Goal: Transaction & Acquisition: Purchase product/service

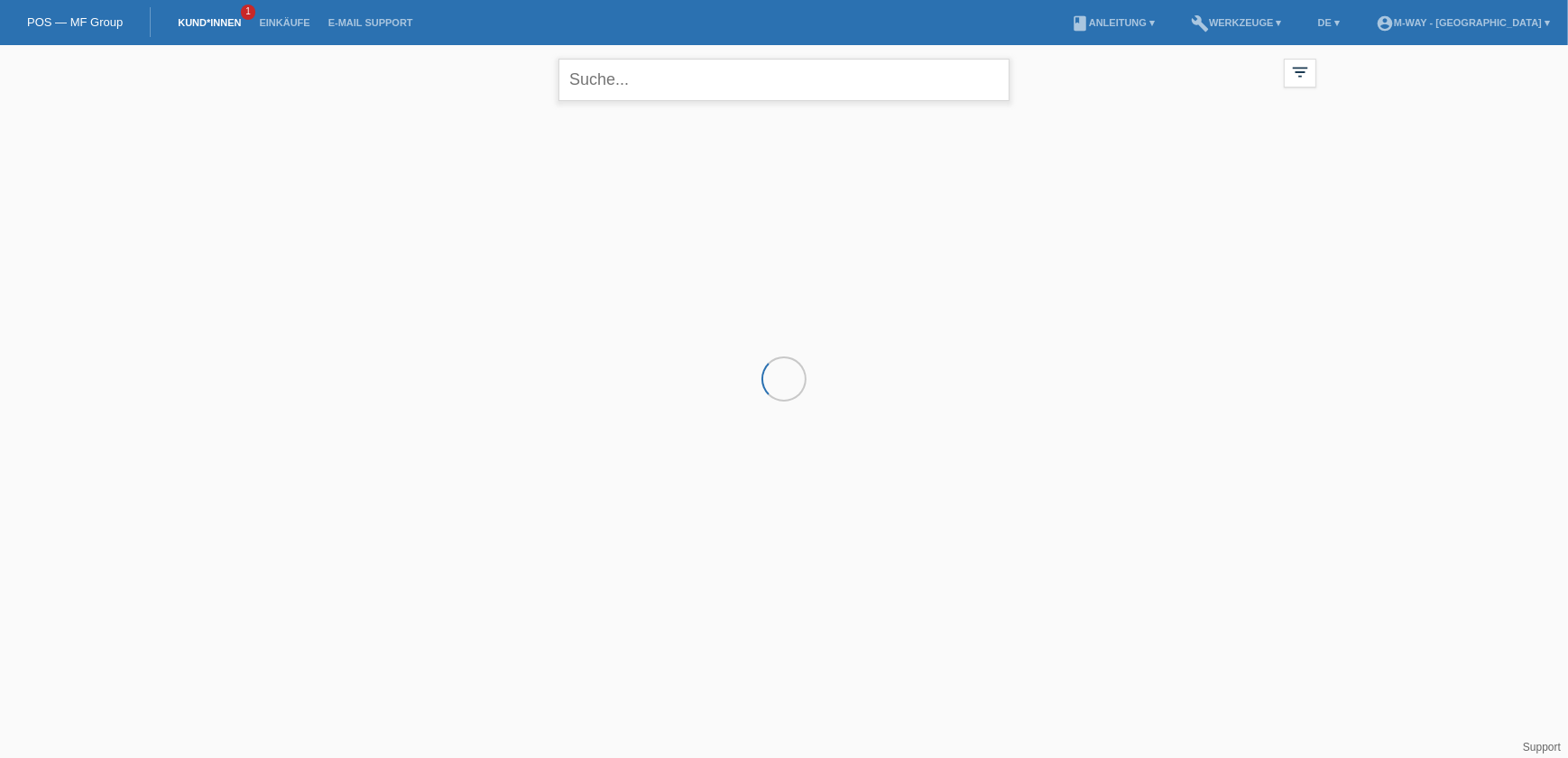
click at [706, 73] on input "text" at bounding box center [784, 80] width 451 height 42
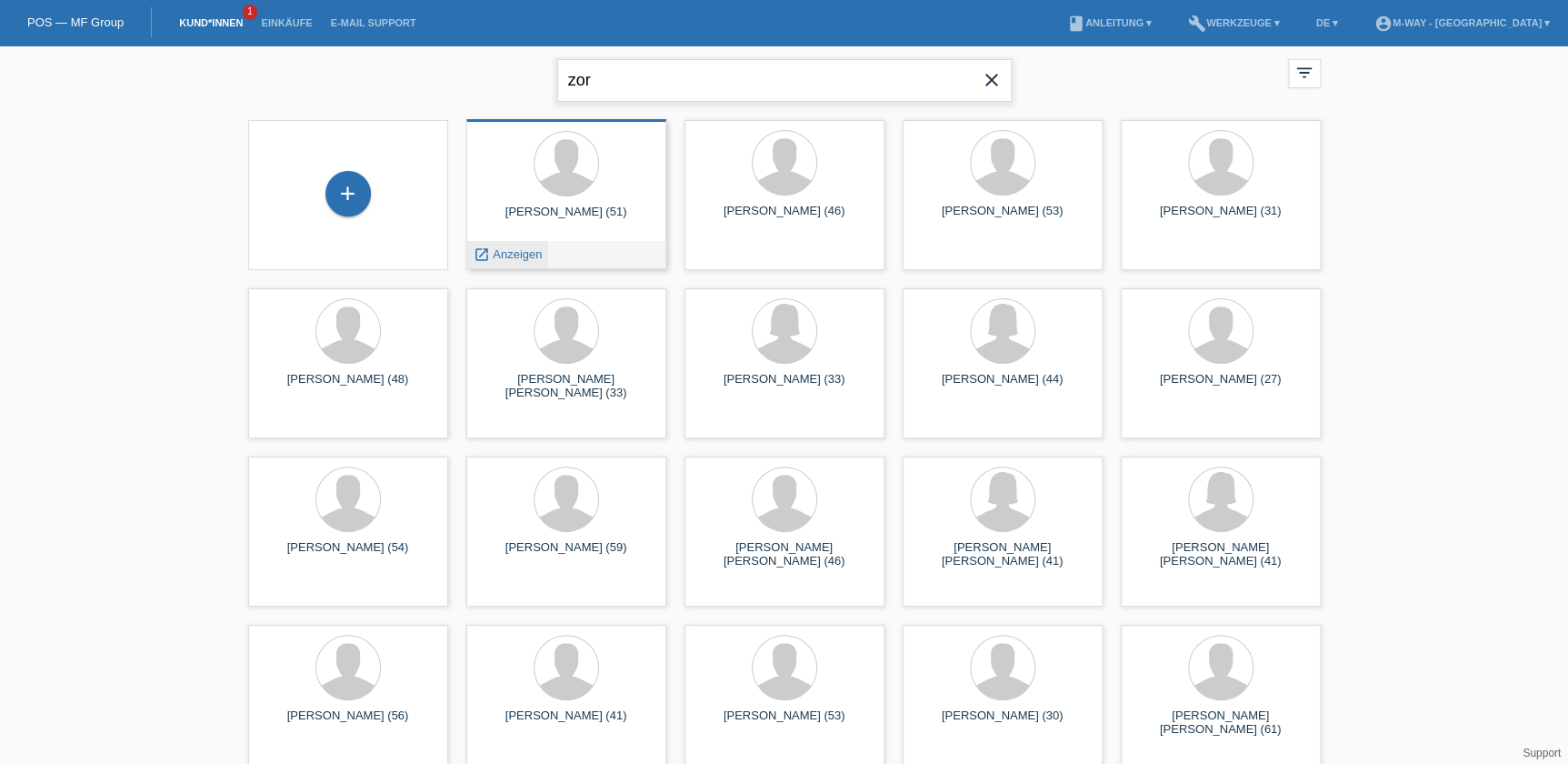
type input "zor"
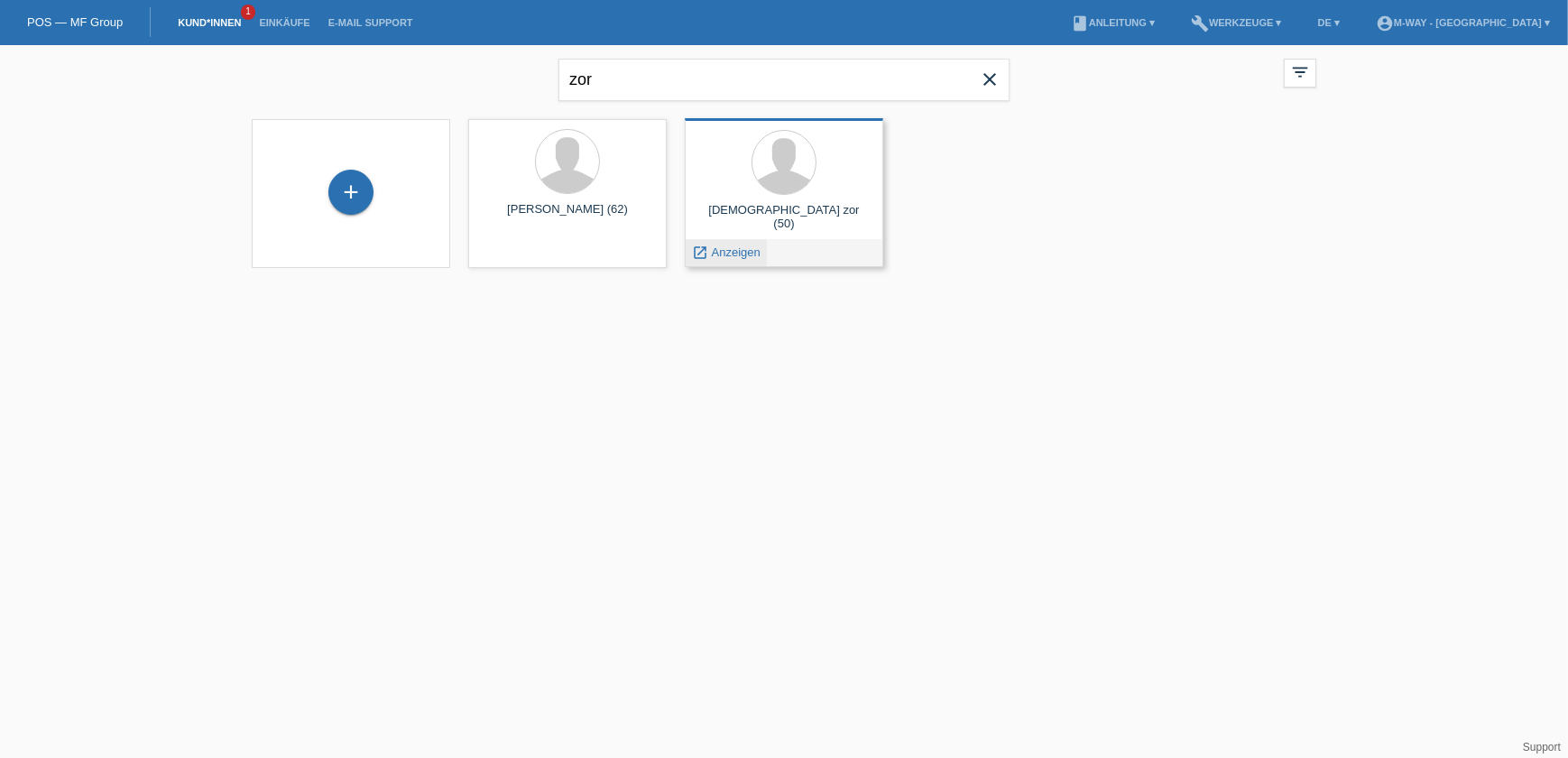
click at [765, 244] on div "launch Anzeigen" at bounding box center [726, 253] width 81 height 27
click at [706, 261] on div "launch Anzeigen" at bounding box center [726, 253] width 81 height 27
click at [701, 255] on icon "launch" at bounding box center [700, 252] width 17 height 17
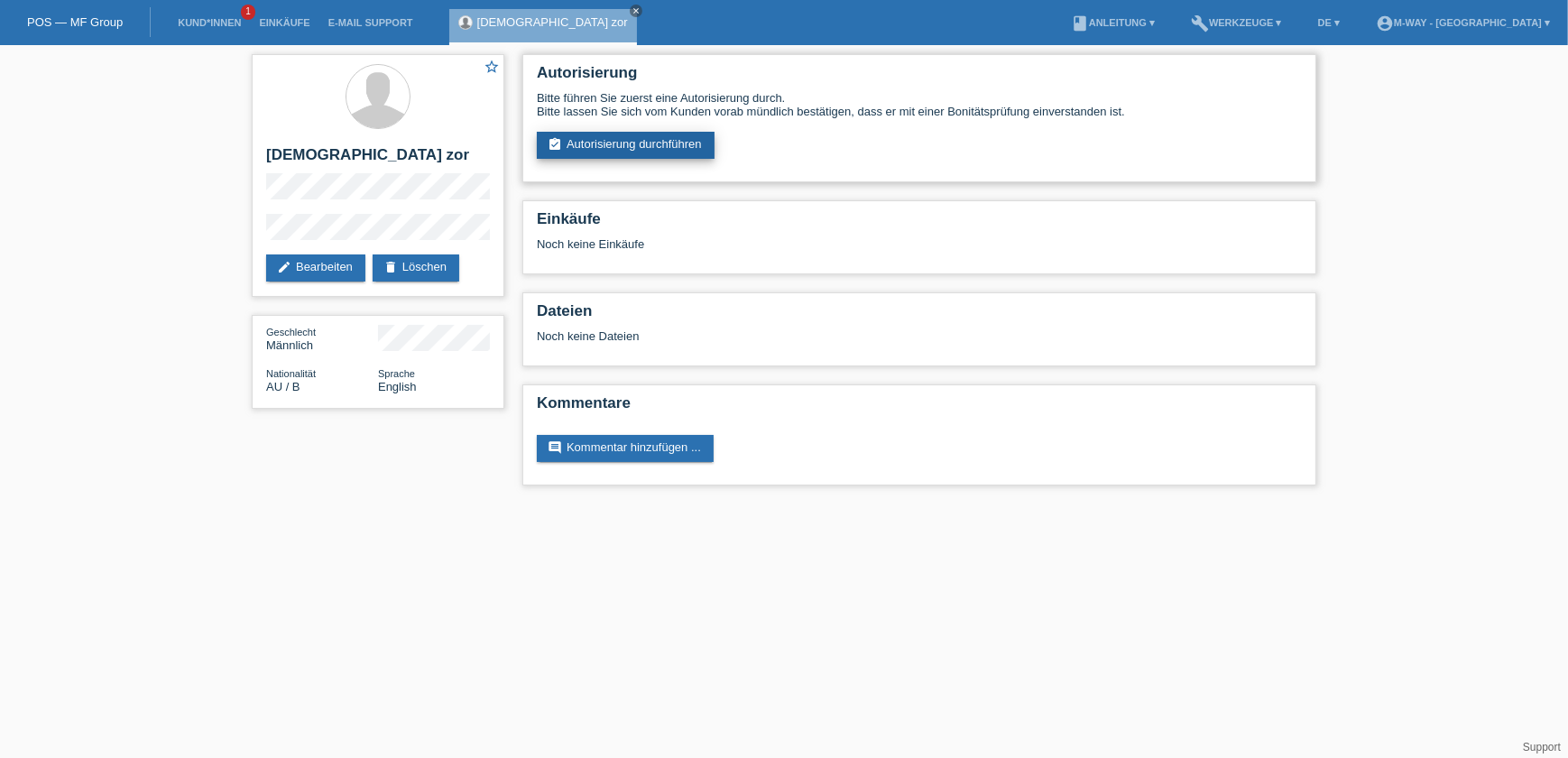
click at [611, 132] on link "assignment_turned_in Autorisierung durchführen" at bounding box center [625, 145] width 178 height 27
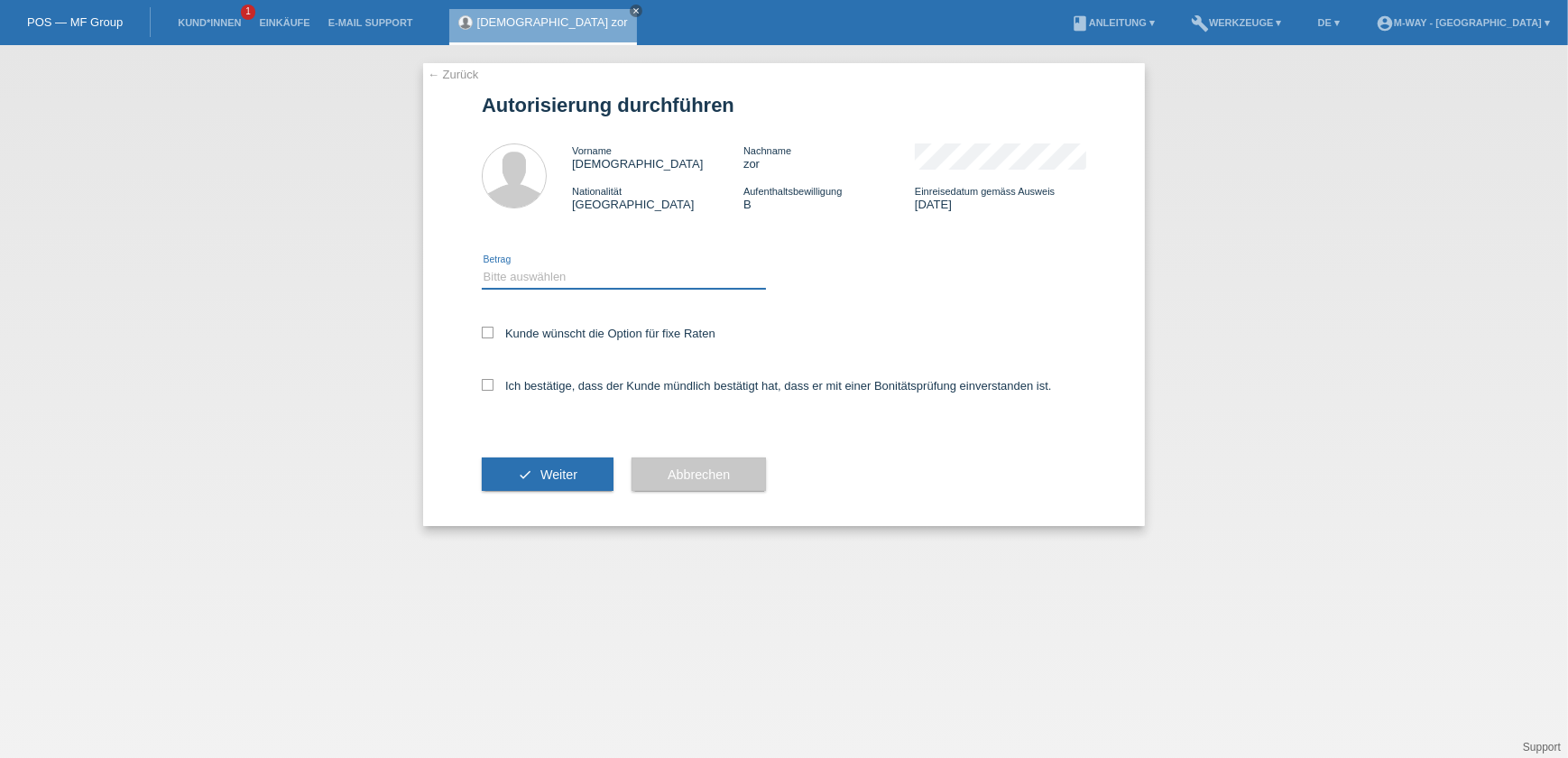
click at [606, 285] on select "Bitte auswählen CHF 1.00 - CHF 499.00 CHF 500.00 - CHF 1'999.00 CHF 2'000.00 - …" at bounding box center [623, 277] width 284 height 22
select select "3"
click at [482, 266] on select "Bitte auswählen CHF 1.00 - CHF 499.00 CHF 500.00 - CHF 1'999.00 CHF 2'000.00 - …" at bounding box center [623, 277] width 284 height 22
click at [555, 333] on label "Kunde wünscht die Option für fixe Raten" at bounding box center [599, 334] width 234 height 14
click at [494, 333] on input "Kunde wünscht die Option für fixe Raten" at bounding box center [488, 333] width 12 height 12
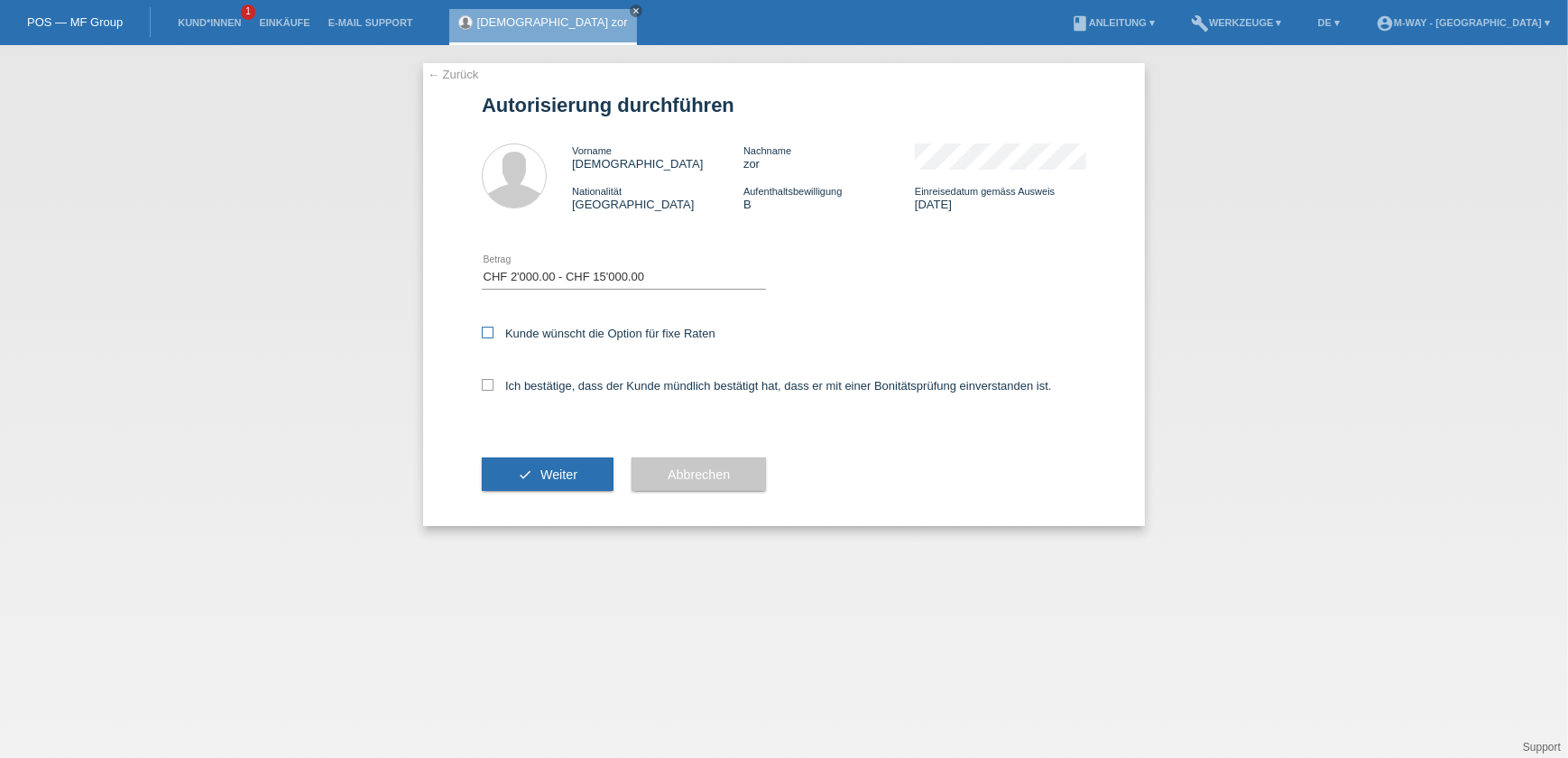
checkbox input "true"
click at [486, 387] on icon at bounding box center [488, 385] width 12 height 12
click at [486, 387] on input "Ich bestätige, dass der Kunde mündlich bestätigt hat, dass er mit einer Bonität…" at bounding box center [488, 385] width 12 height 12
checkbox input "true"
click at [515, 459] on button "check Weiter" at bounding box center [548, 474] width 132 height 34
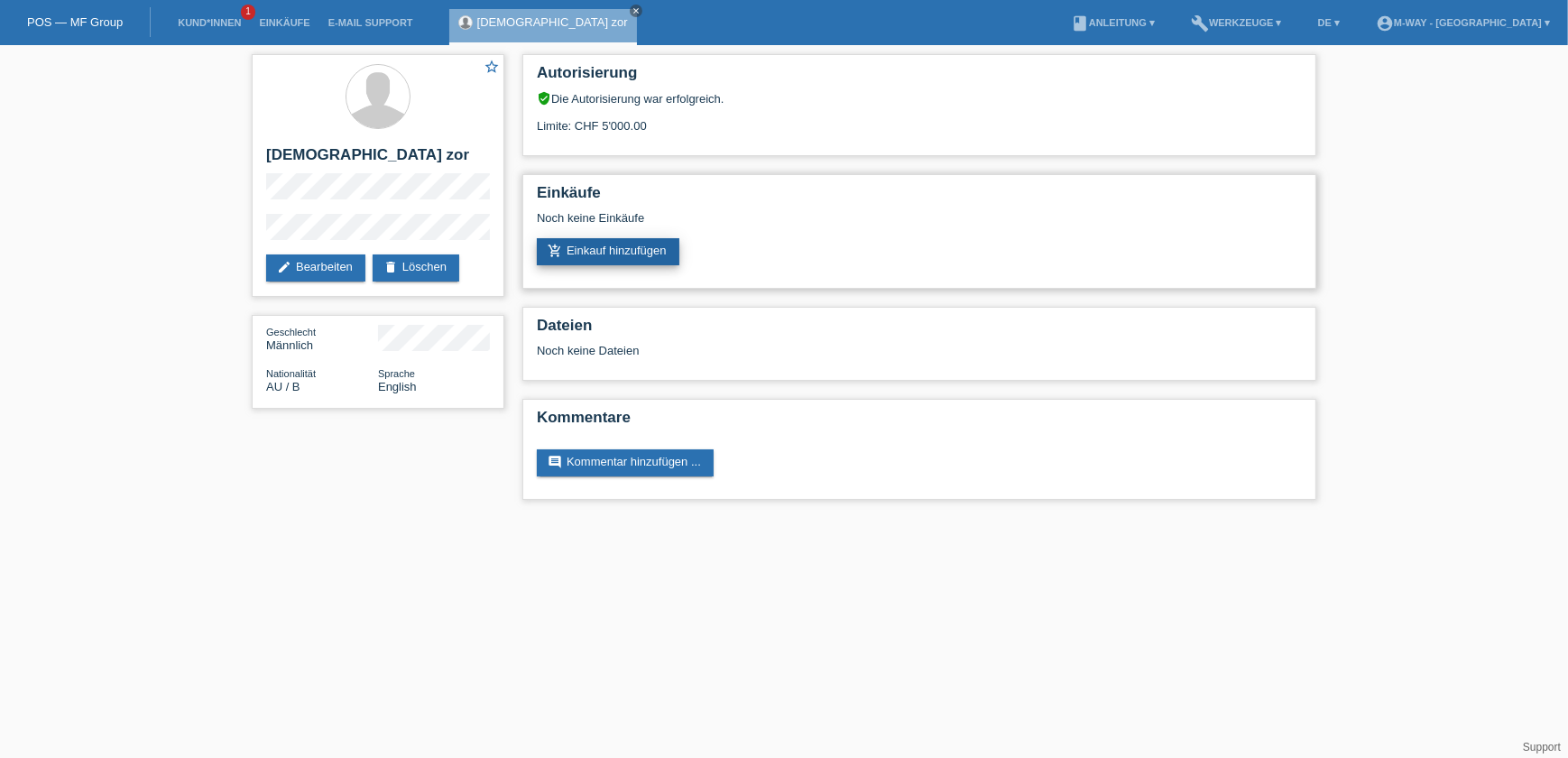
click at [625, 244] on link "add_shopping_cart Einkauf hinzufügen" at bounding box center [608, 252] width 142 height 27
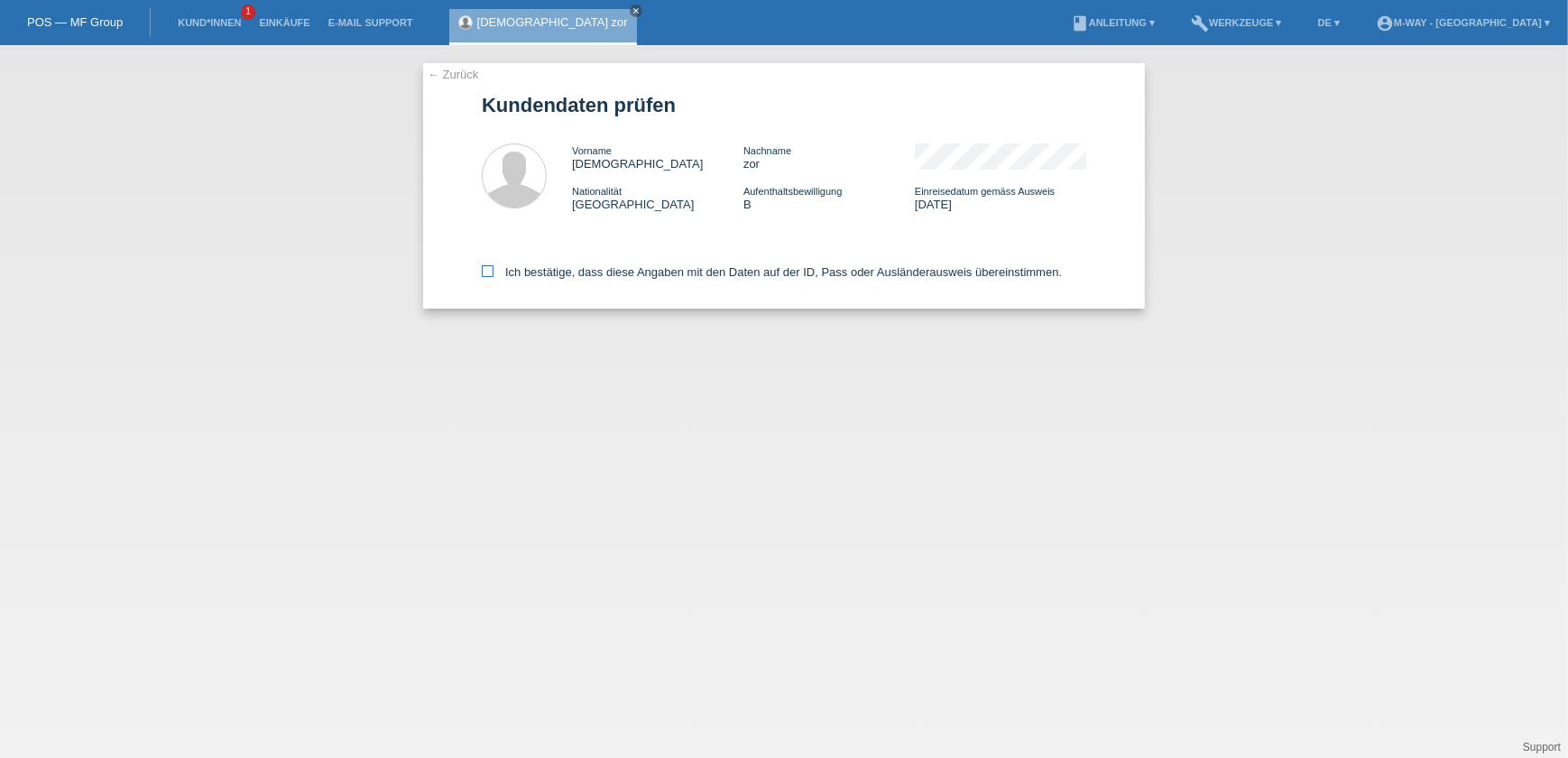
click at [515, 273] on label "Ich bestätige, dass diese Angaben mit den Daten auf der ID, Pass oder Ausländer…" at bounding box center [772, 272] width 580 height 14
click at [494, 273] on input "Ich bestätige, dass diese Angaben mit den Daten auf der ID, Pass oder Ausländer…" at bounding box center [488, 271] width 12 height 12
checkbox input "true"
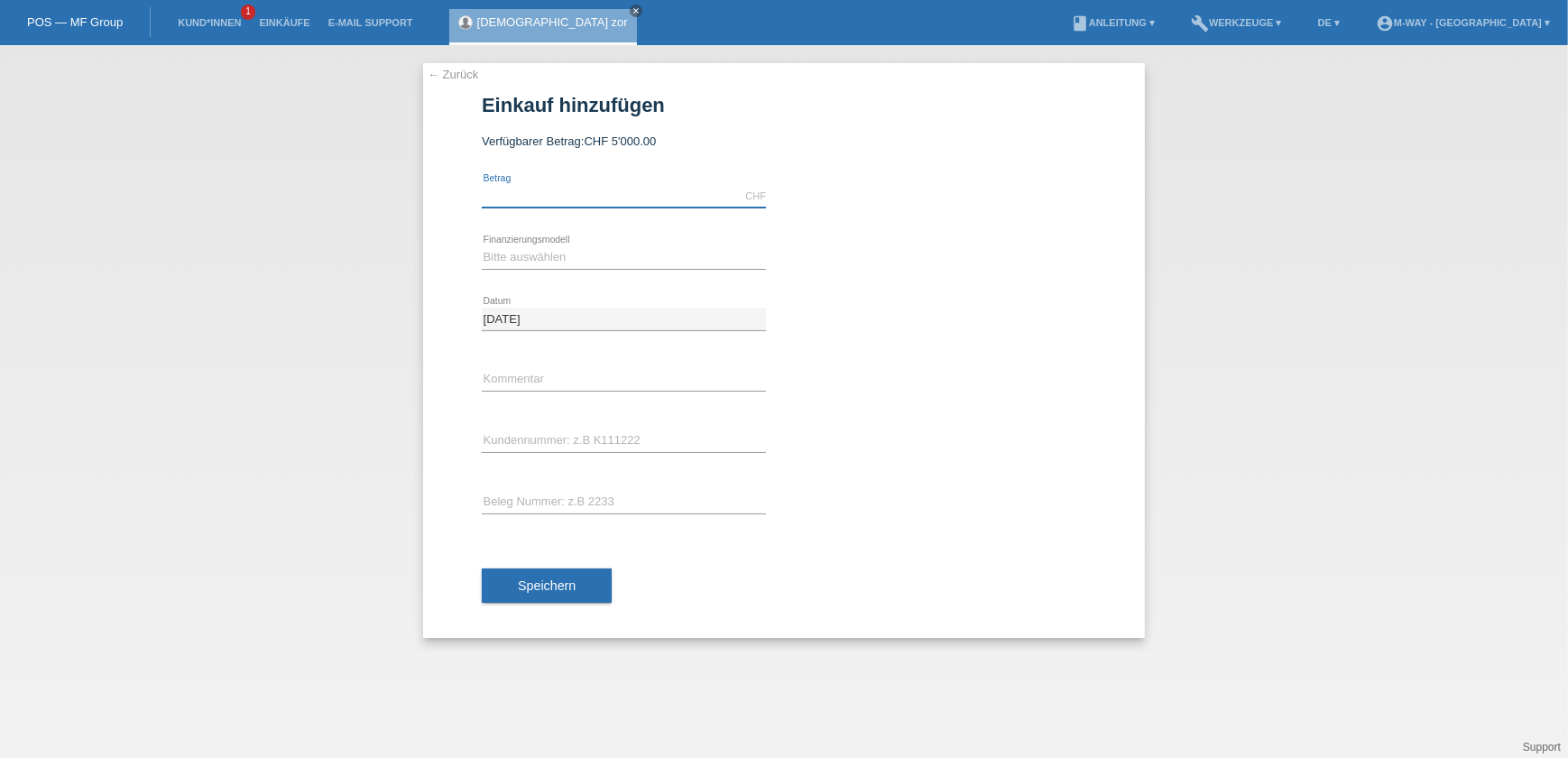
click at [532, 193] on input "text" at bounding box center [623, 195] width 284 height 23
type input "2785.78"
click at [732, 250] on select "Bitte auswählen Fixe Raten Kauf auf Rechnung mit Teilzahlungsoption" at bounding box center [623, 257] width 284 height 22
select select "77"
click at [482, 246] on select "Bitte auswählen Fixe Raten Kauf auf Rechnung mit Teilzahlungsoption" at bounding box center [623, 257] width 284 height 22
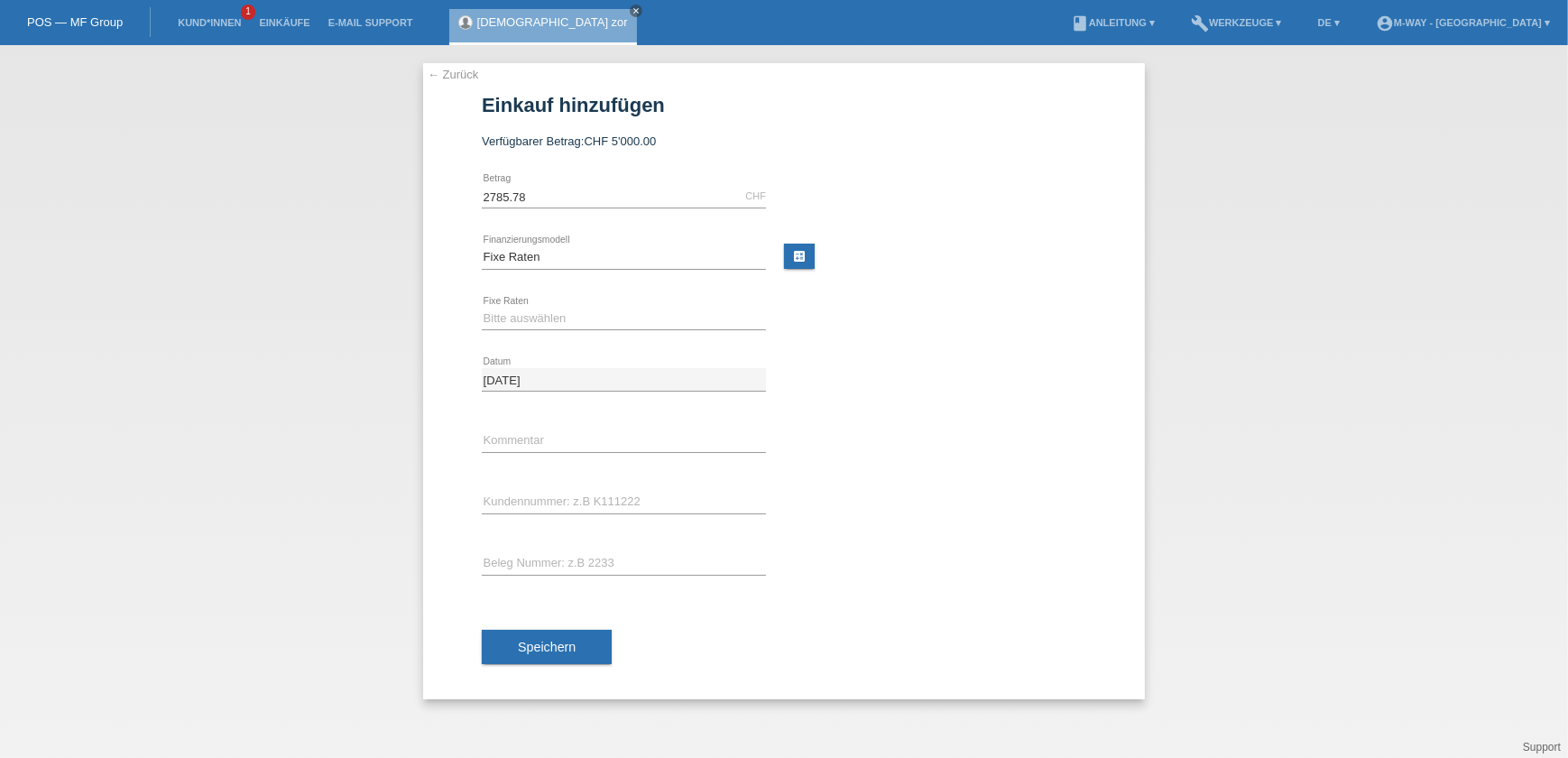
click at [567, 305] on div "Bitte auswählen 4 Raten 5 Raten 6 Raten 7 Raten 8 Raten 9 Raten 10 Raten 11 Rat…" at bounding box center [623, 319] width 284 height 61
click at [568, 316] on select "Bitte auswählen 4 Raten 5 Raten 6 Raten 7 Raten 8 Raten 9 Raten 10 Raten 11 Rat…" at bounding box center [623, 318] width 284 height 22
select select "202"
click at [482, 307] on select "Bitte auswählen 4 Raten 5 Raten 6 Raten 7 Raten 8 Raten 9 Raten 10 Raten 11 Rat…" at bounding box center [623, 318] width 284 height 22
click at [557, 441] on input "text" at bounding box center [623, 440] width 284 height 23
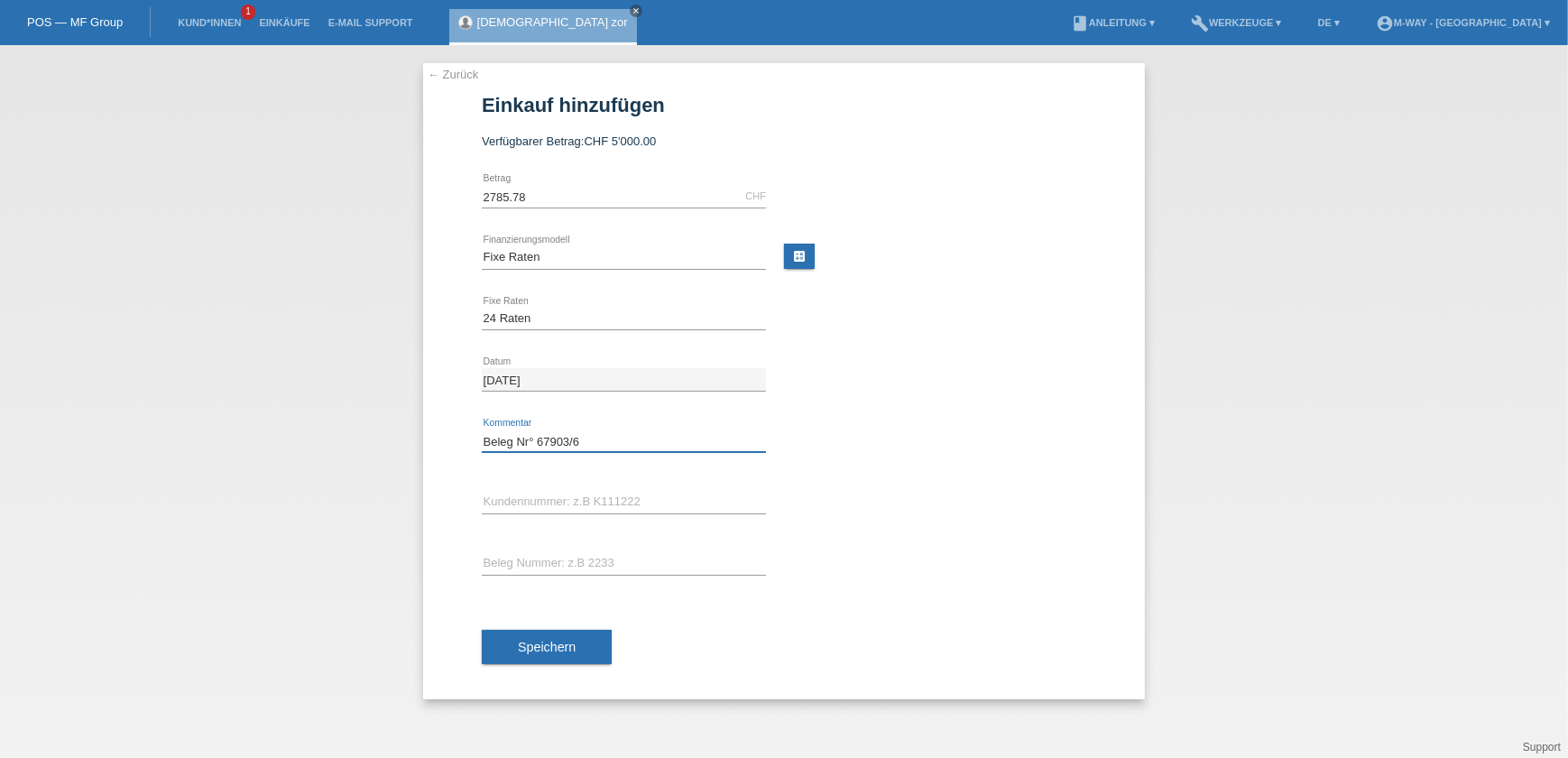
type input "Beleg Nr° 67903/6"
click at [596, 505] on input "text" at bounding box center [623, 502] width 284 height 23
type input "K067799"
click at [596, 543] on div "error Beleg Nummer: z.B 2233" at bounding box center [623, 564] width 284 height 61
click at [596, 553] on input "text" at bounding box center [623, 563] width 284 height 23
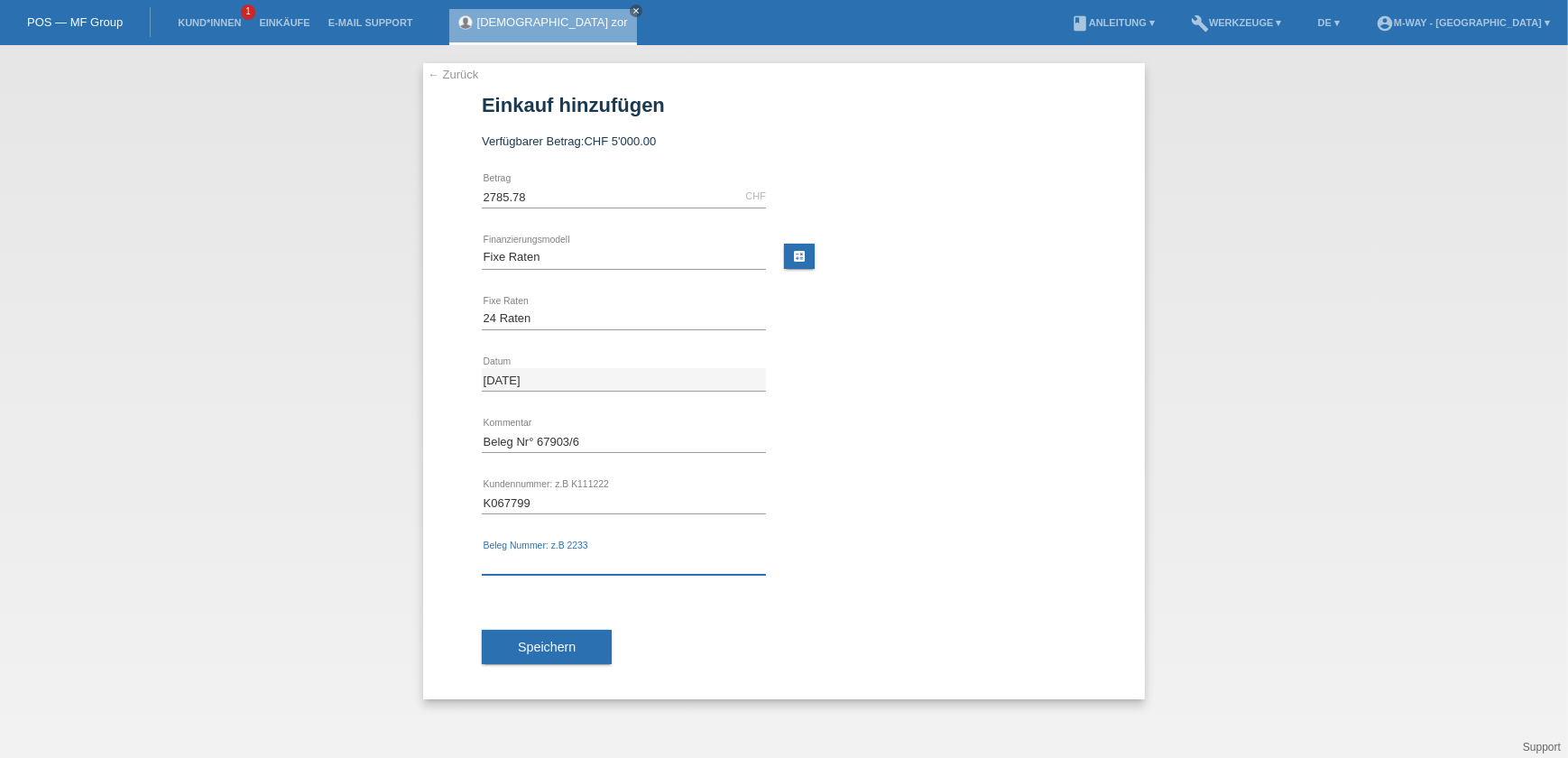
click at [498, 567] on input "text" at bounding box center [623, 563] width 284 height 23
type input "67903/6"
click at [539, 629] on button "Speichern" at bounding box center [547, 646] width 130 height 34
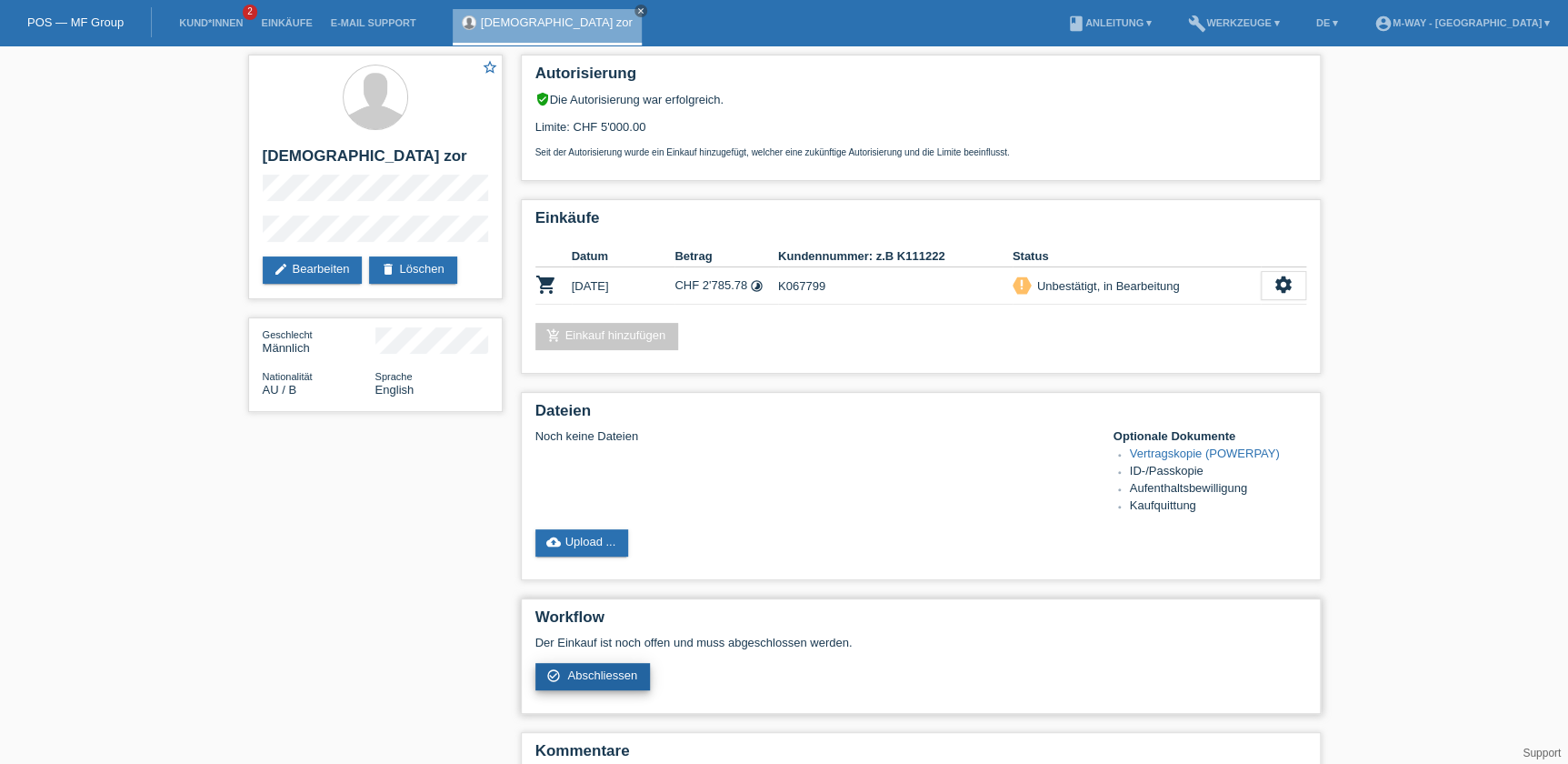
click at [600, 672] on span "Abschliessen" at bounding box center [601, 675] width 70 height 14
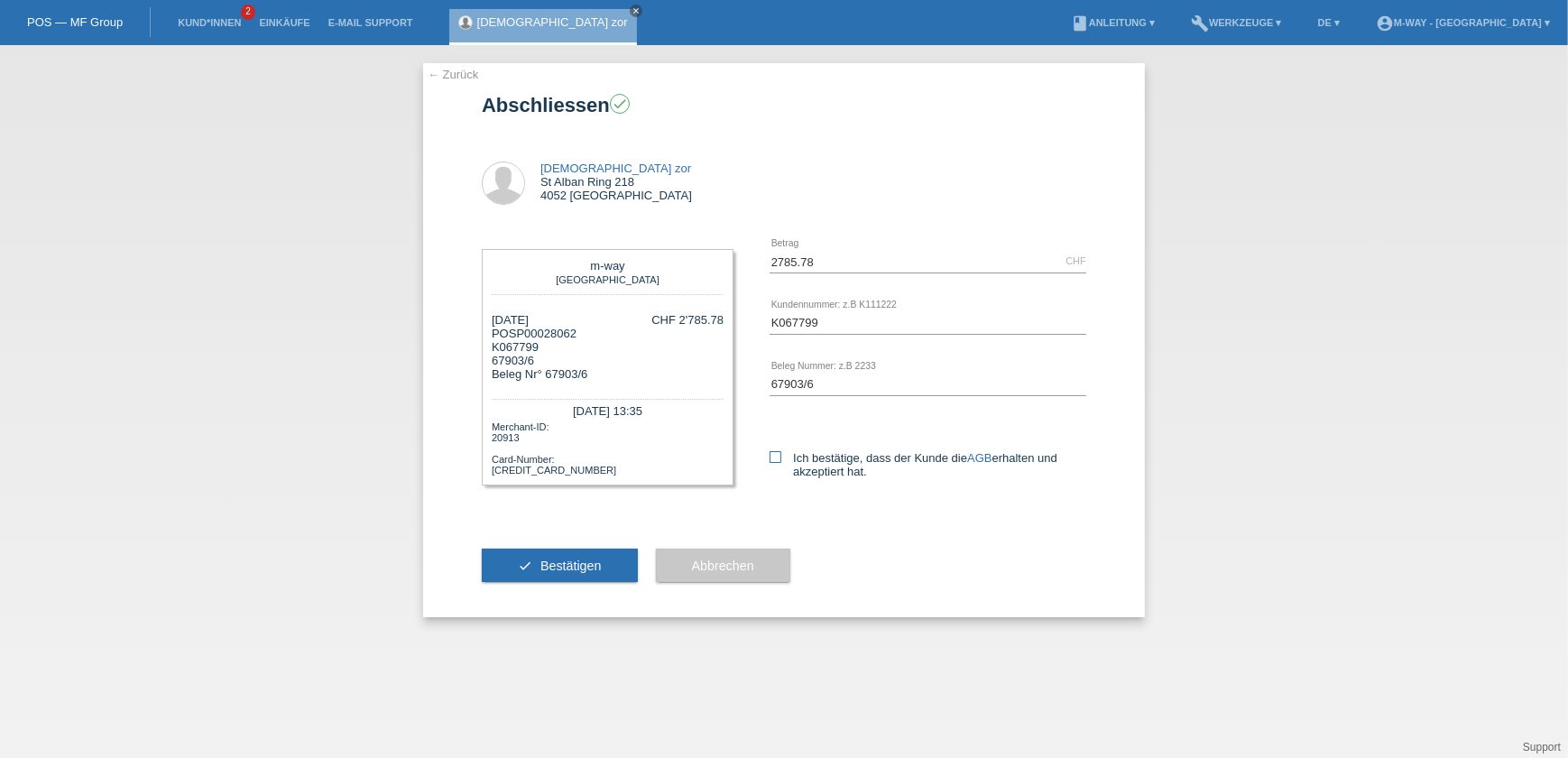
click at [774, 457] on icon at bounding box center [776, 457] width 12 height 12
click at [774, 457] on input "Ich bestätige, dass der Kunde die AGB erhalten und akzeptiert hat." at bounding box center [776, 457] width 12 height 12
checkbox input "true"
click at [496, 565] on button "check Bestätigen" at bounding box center [560, 566] width 156 height 34
